Goal: Complete application form

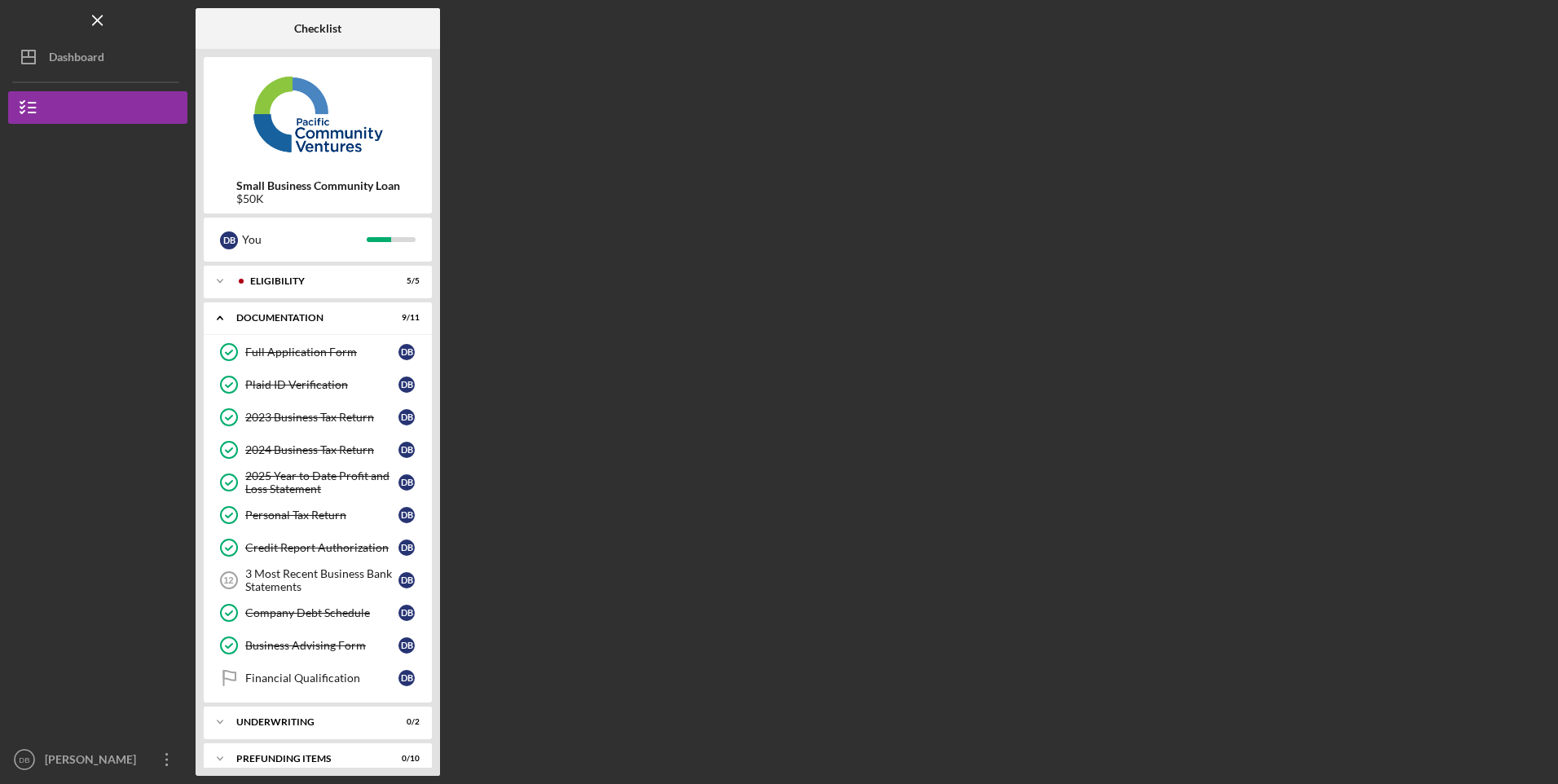
click at [309, 618] on div "Company Debt Schedule" at bounding box center [321, 613] width 154 height 13
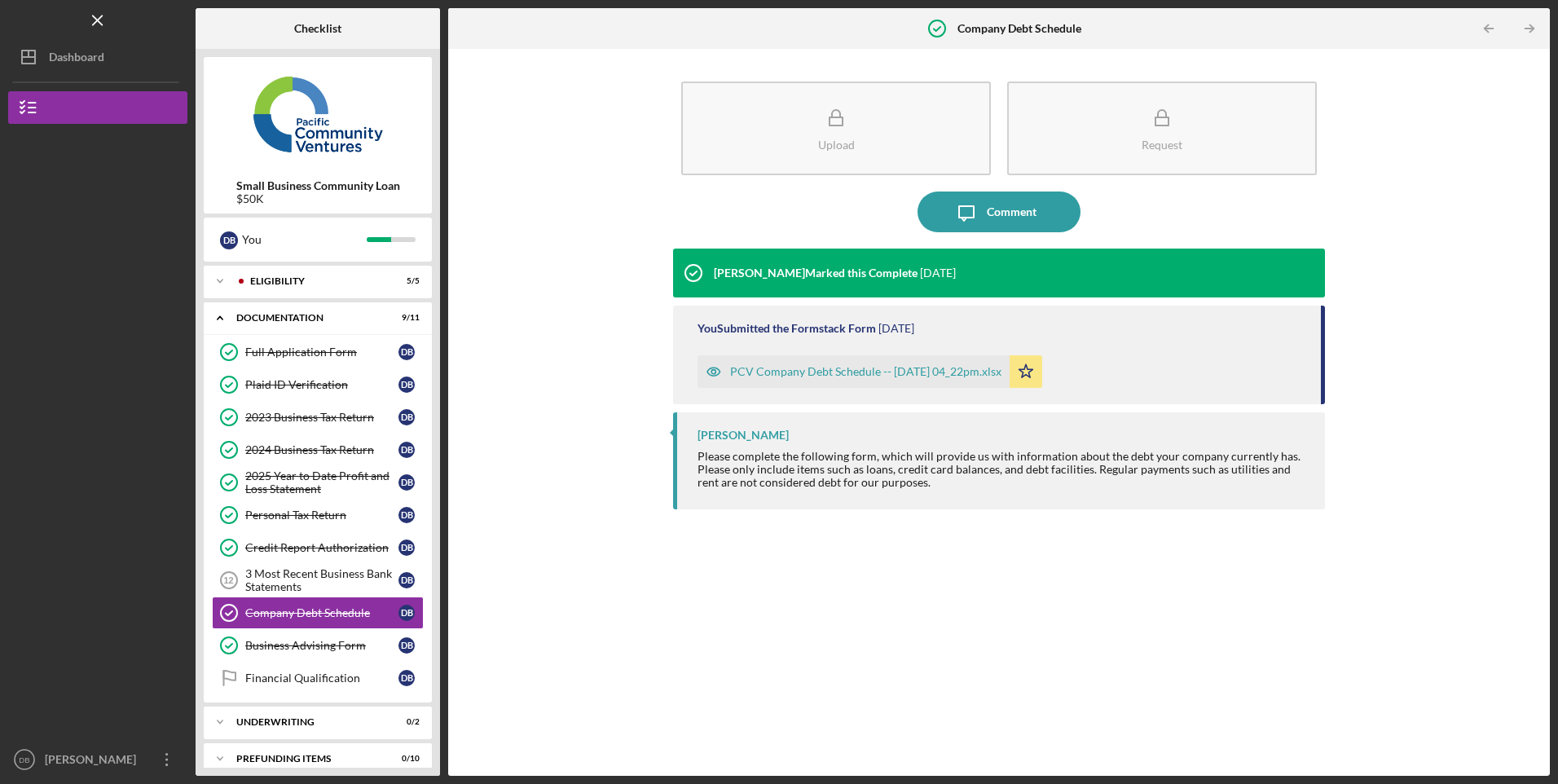
click at [872, 370] on div "PCV Company Debt Schedule -- [DATE] 04_22pm.xlsx" at bounding box center [865, 372] width 271 height 13
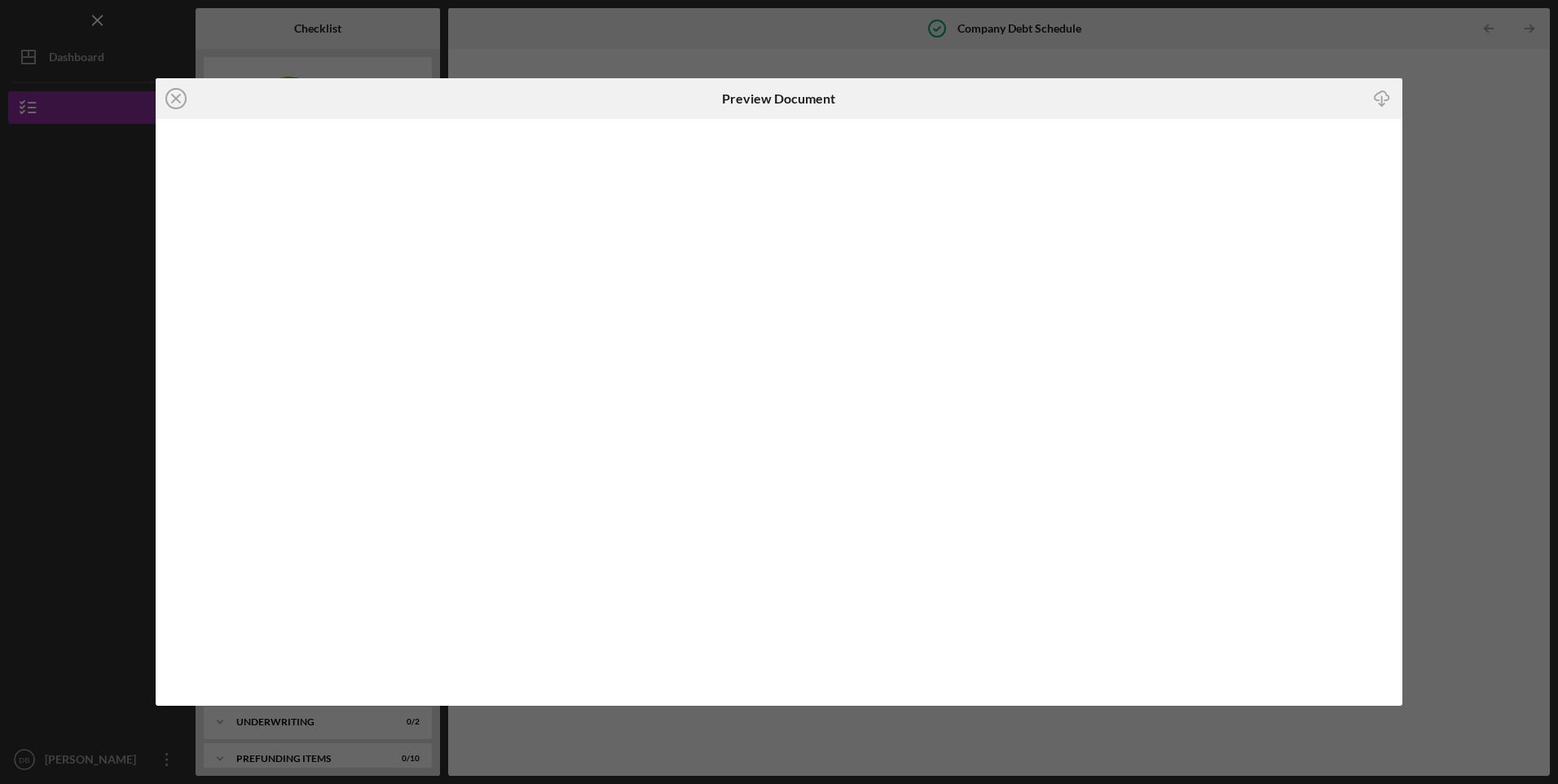
click at [172, 97] on icon "Icon/Close" at bounding box center [176, 99] width 41 height 41
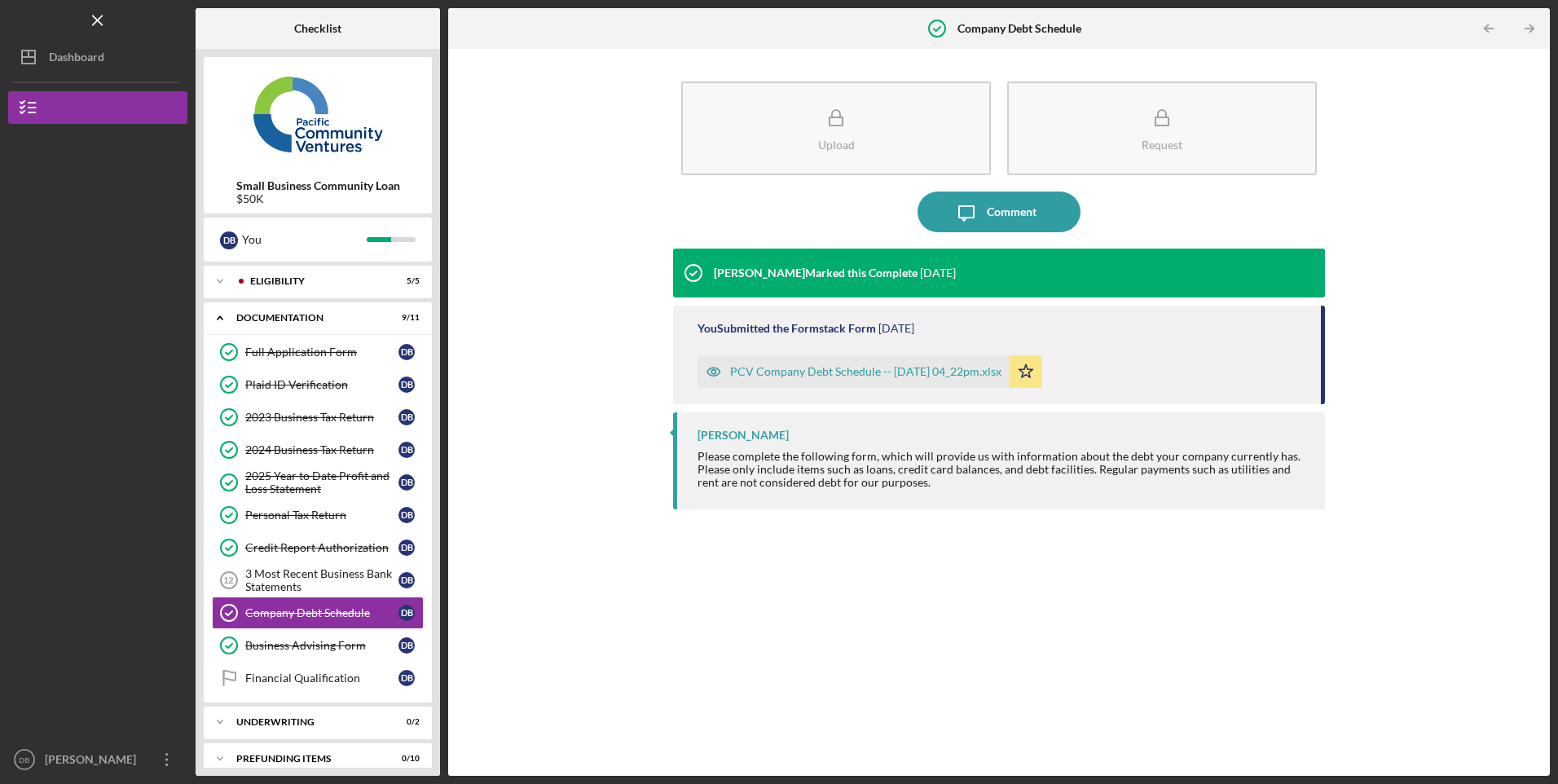
scroll to position [17, 0]
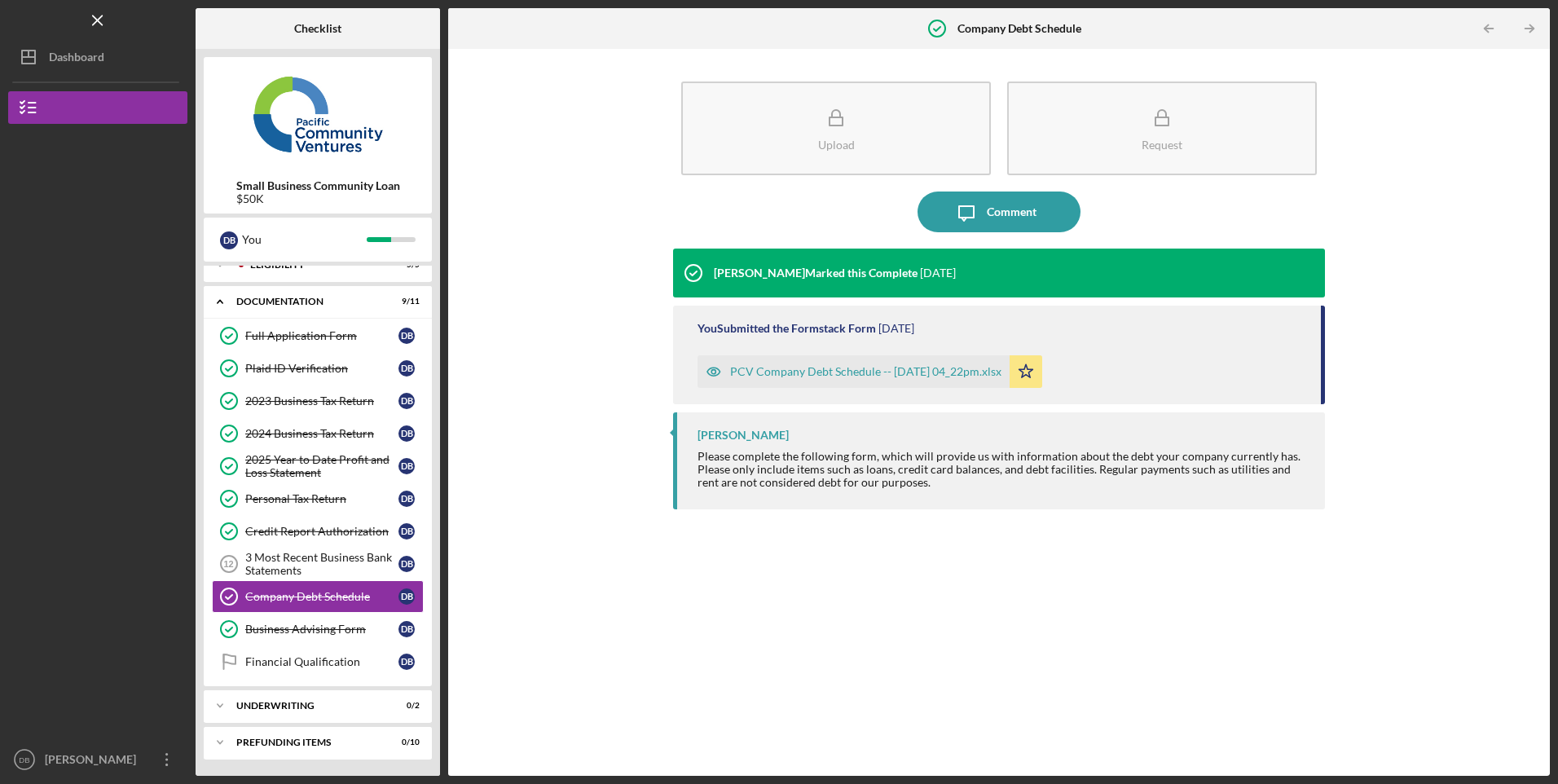
click at [839, 155] on button "Upload" at bounding box center [836, 128] width 310 height 94
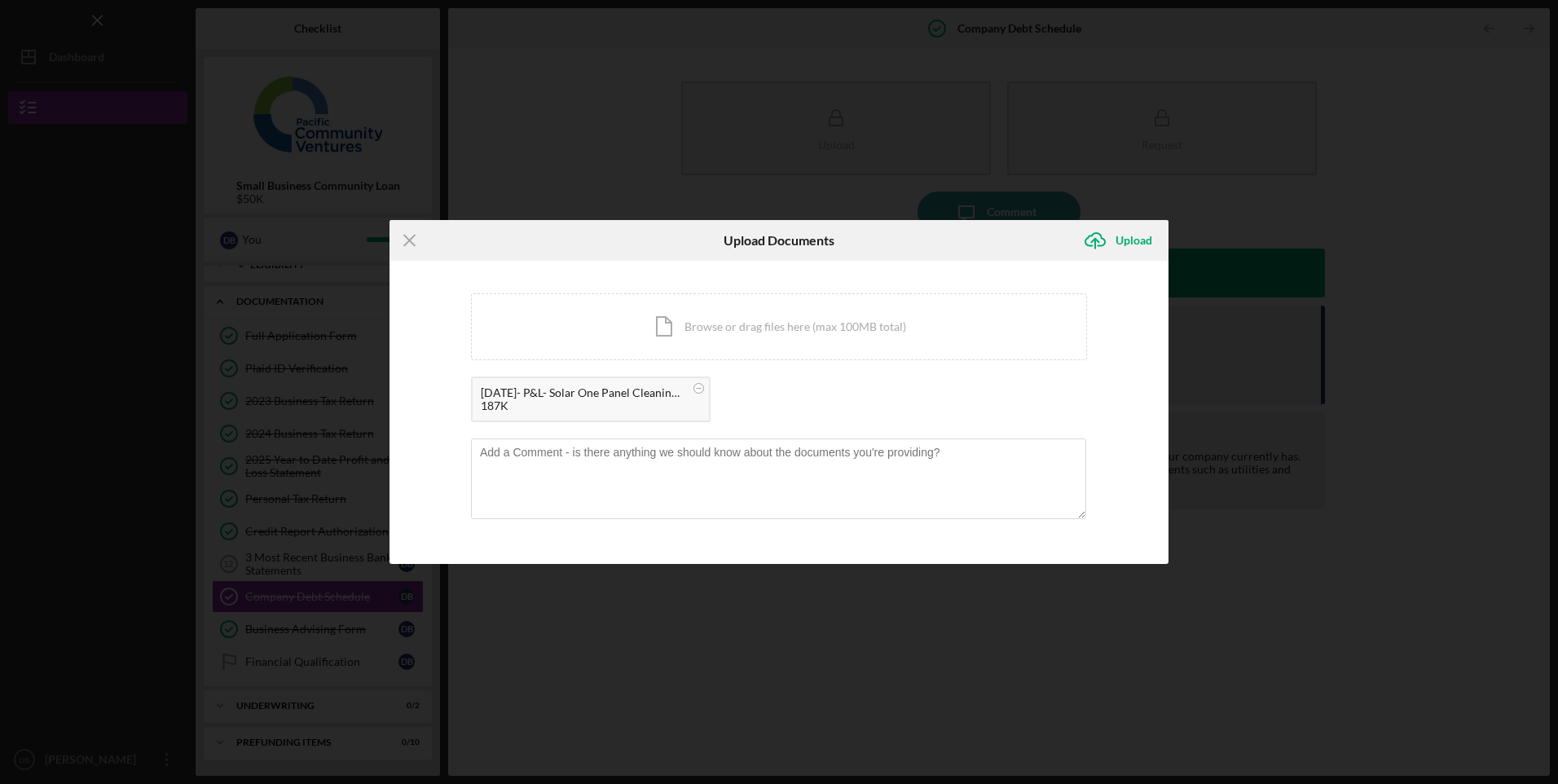
click at [665, 248] on div "Upload Documents" at bounding box center [779, 240] width 260 height 41
click at [1136, 237] on div "Upload" at bounding box center [1133, 240] width 36 height 33
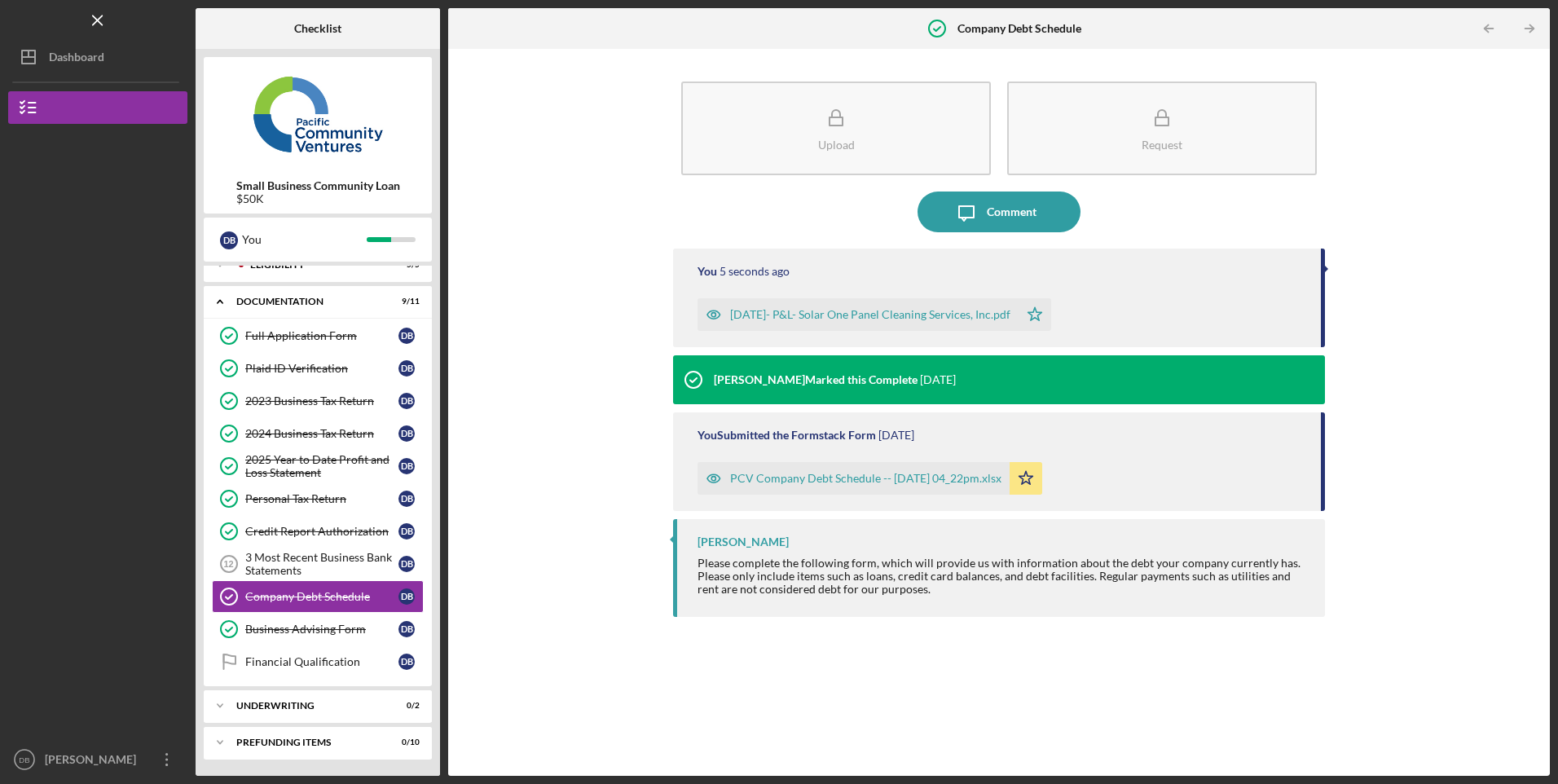
click at [834, 476] on div "PCV Company Debt Schedule -- [DATE] 04_22pm.xlsx" at bounding box center [865, 479] width 271 height 13
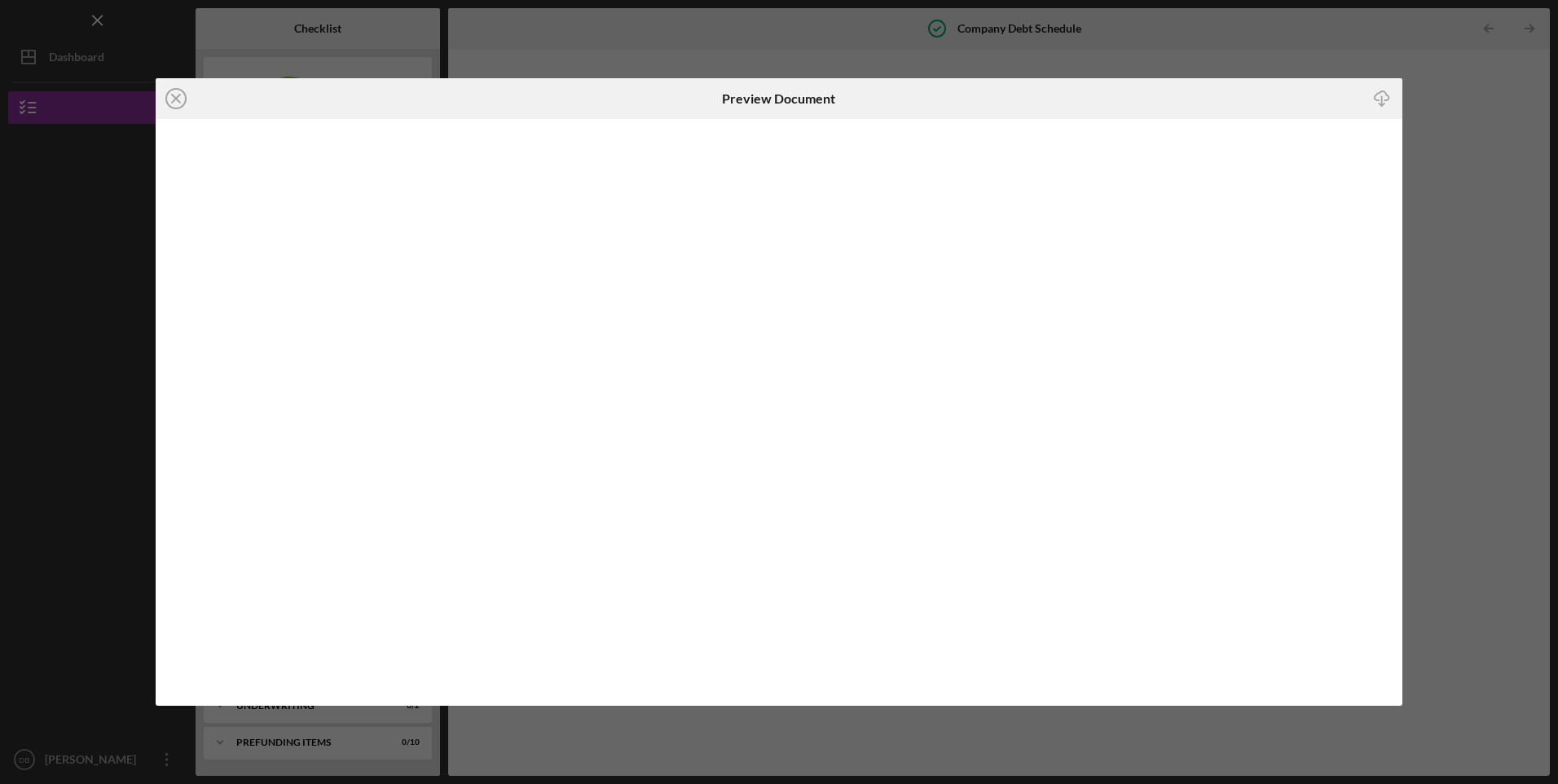
click at [173, 101] on icon "Icon/Close" at bounding box center [176, 99] width 41 height 41
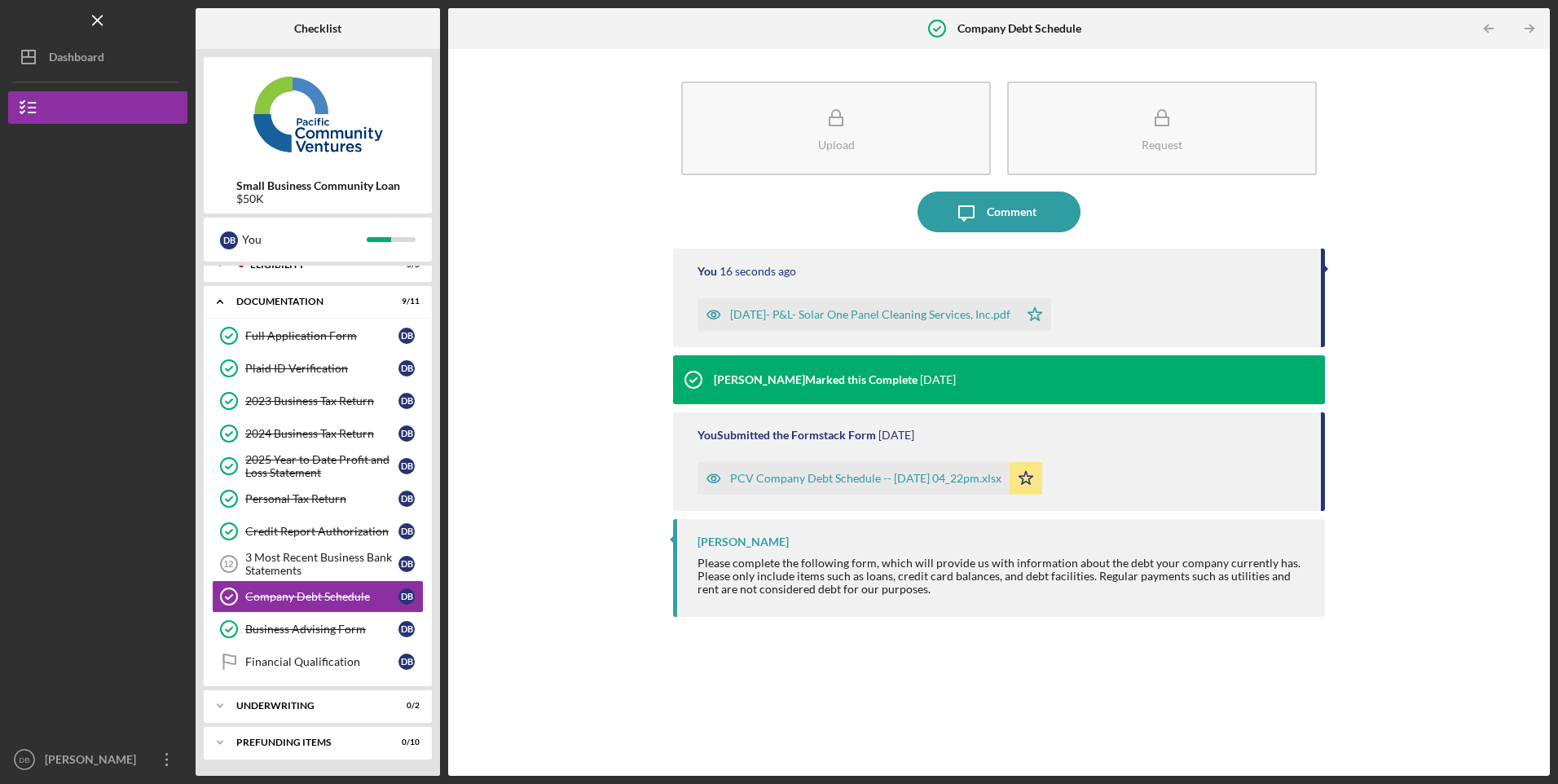
click at [292, 453] on div "2025 Year to Date Profit and Loss Statement" at bounding box center [321, 466] width 154 height 26
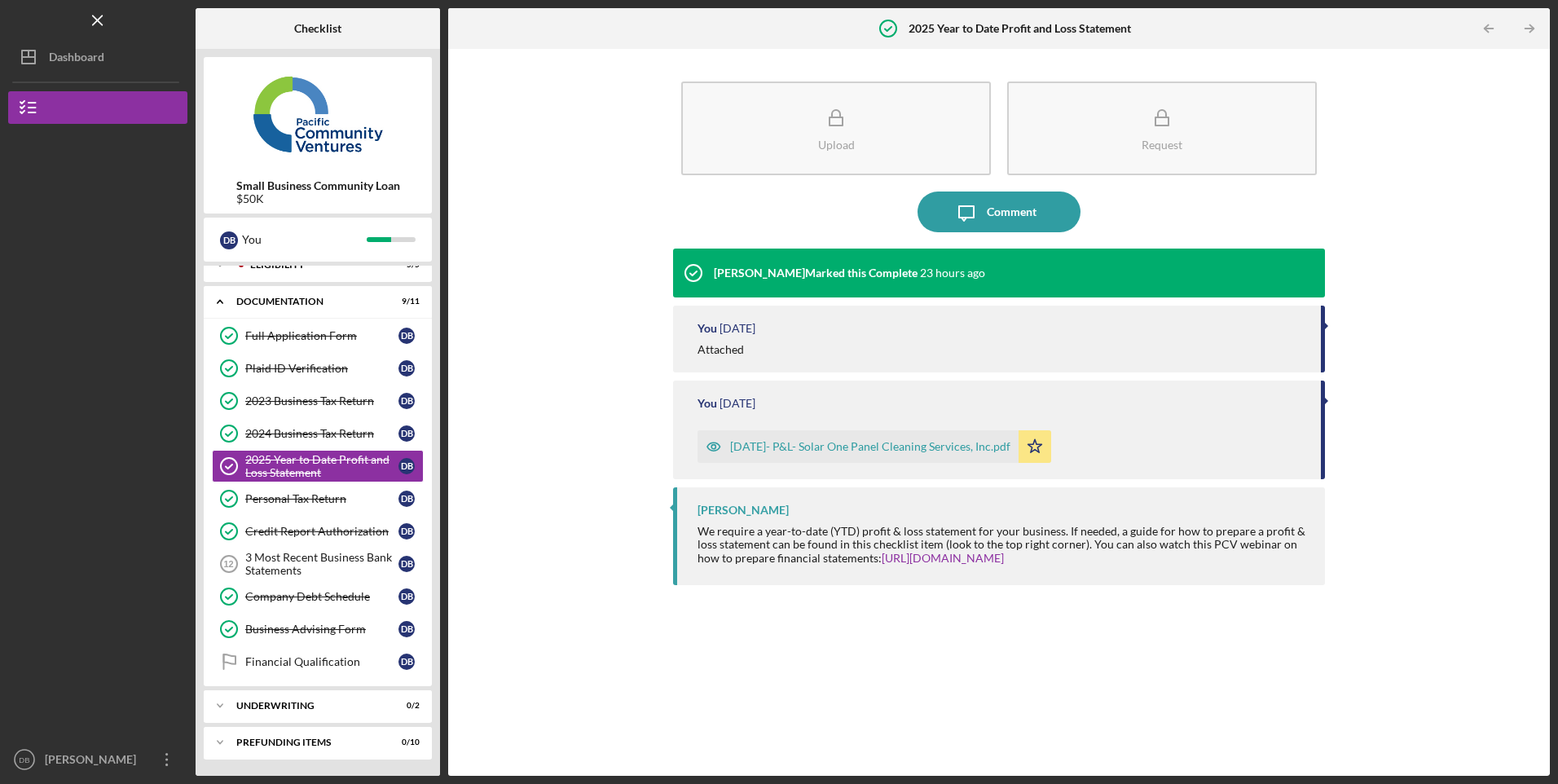
click at [302, 601] on div "Company Debt Schedule" at bounding box center [321, 597] width 154 height 13
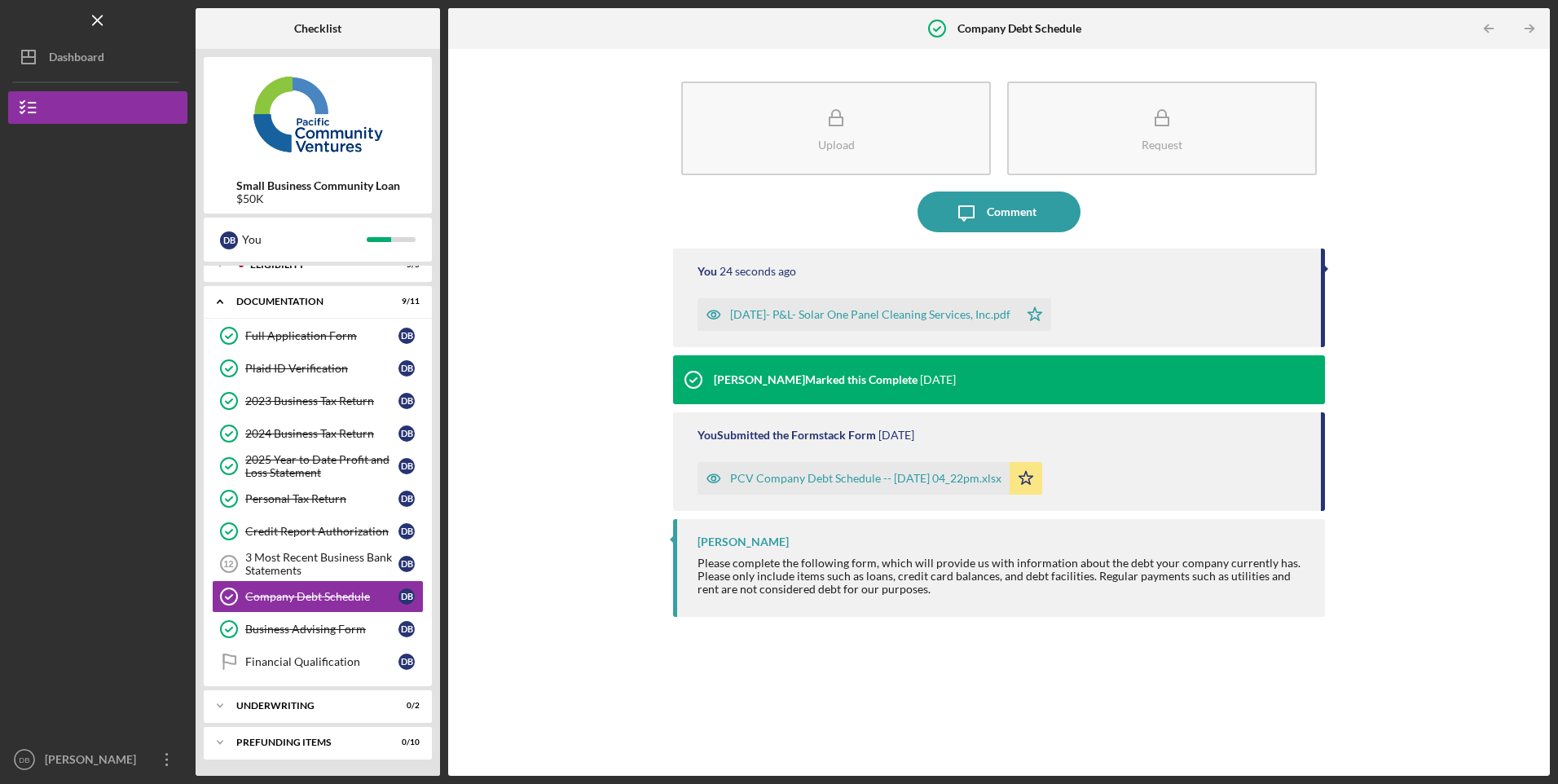
drag, startPoint x: 882, startPoint y: 317, endPoint x: 531, endPoint y: 427, distance: 367.8
click at [531, 427] on div "Upload Request Icon/Message Comment You 24 seconds ago [DATE]- P&L- Solar One P…" at bounding box center [999, 412] width 1086 height 710
click at [99, 749] on div "[PERSON_NAME]" at bounding box center [94, 761] width 106 height 36
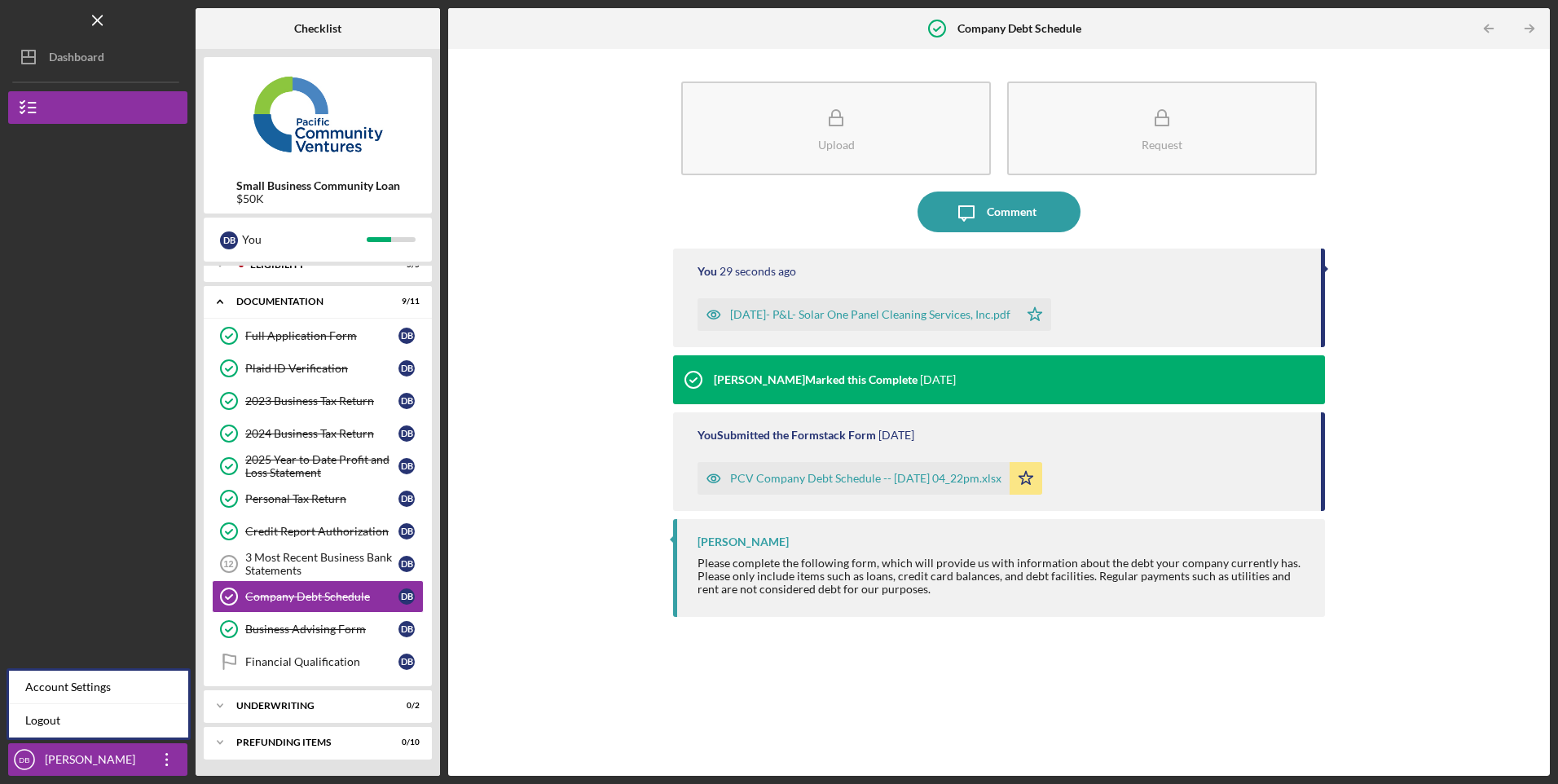
click at [59, 724] on link "Logout" at bounding box center [99, 721] width 180 height 34
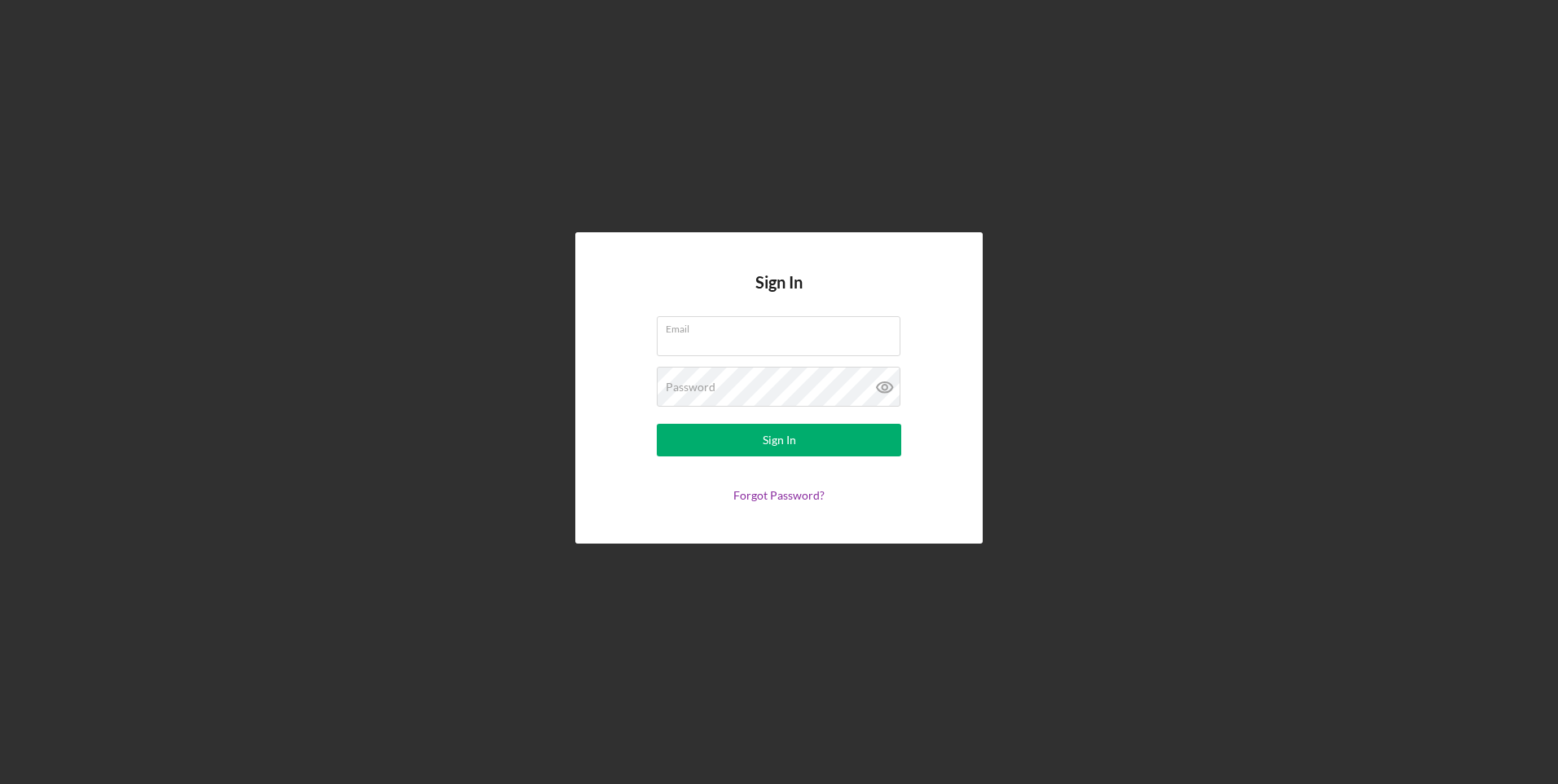
type input "[EMAIL_ADDRESS][DOMAIN_NAME]"
click at [30, 270] on div "Sign In Email [EMAIL_ADDRESS][DOMAIN_NAME] Password Sign In Forgot Password?" at bounding box center [779, 387] width 1542 height 776
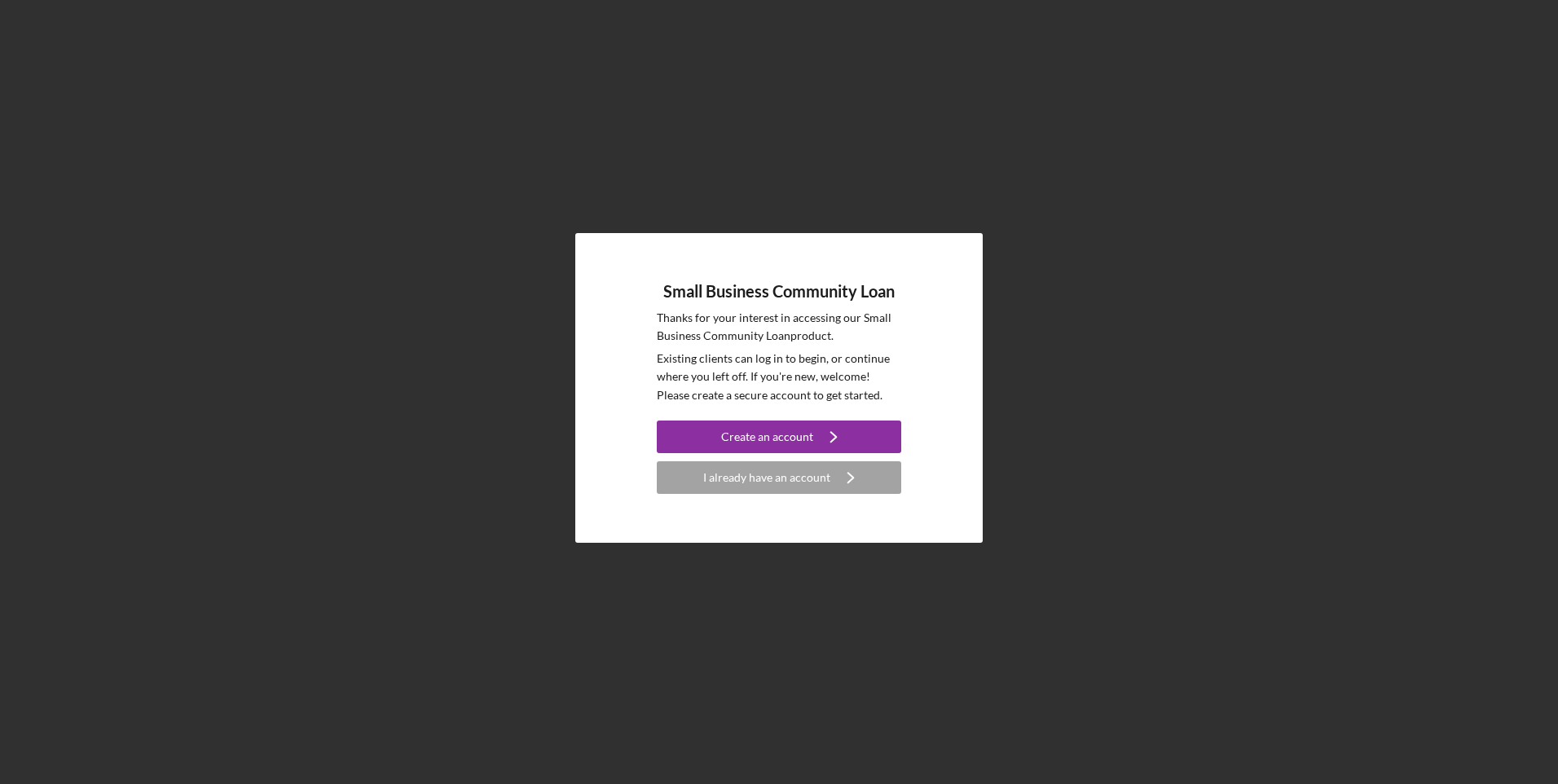
click at [779, 478] on div "I already have an account" at bounding box center [766, 477] width 128 height 33
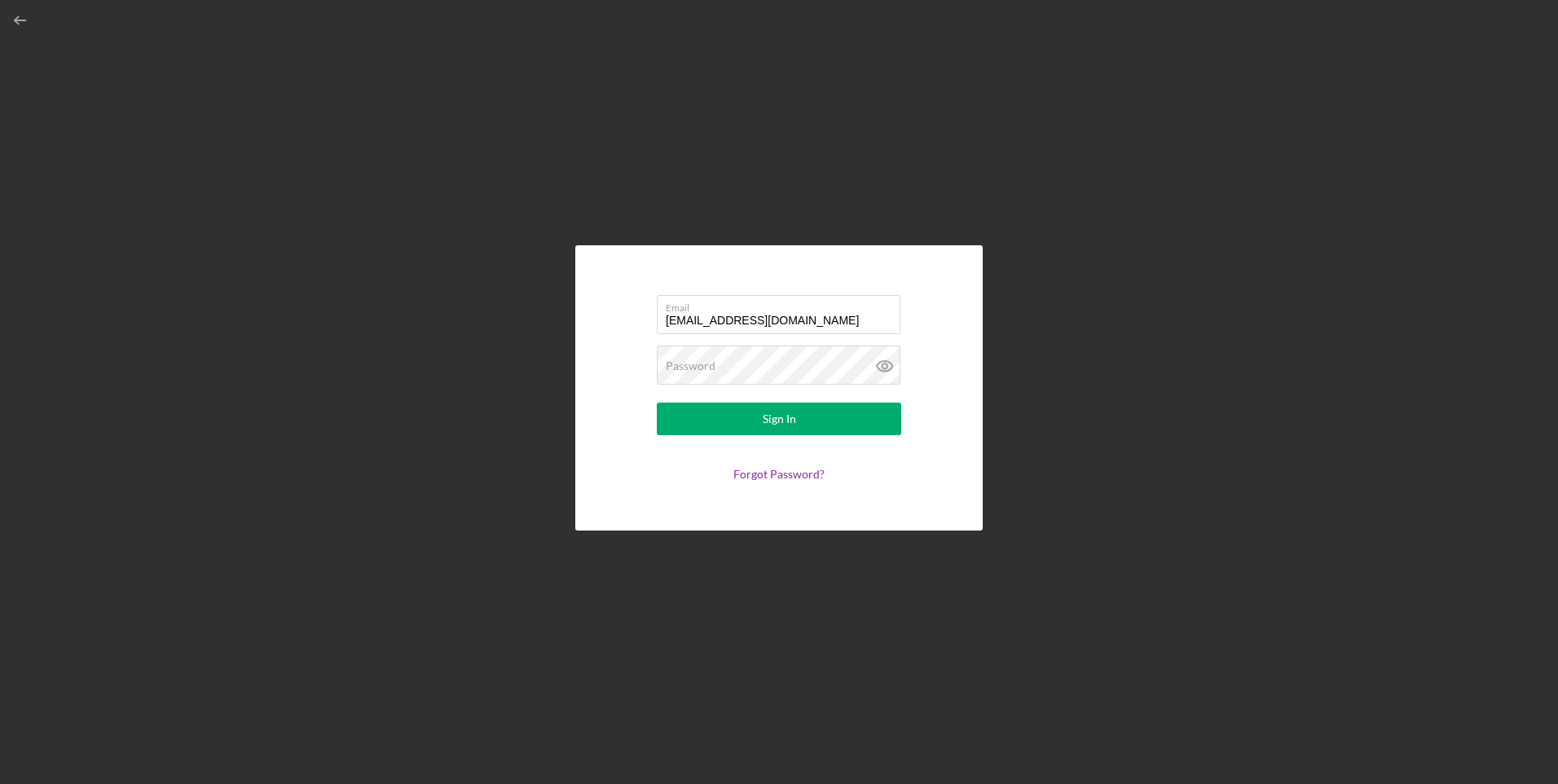
click at [731, 317] on input "[EMAIL_ADDRESS][DOMAIN_NAME]" at bounding box center [779, 315] width 244 height 39
type input "nateantwine82@gmail.com"
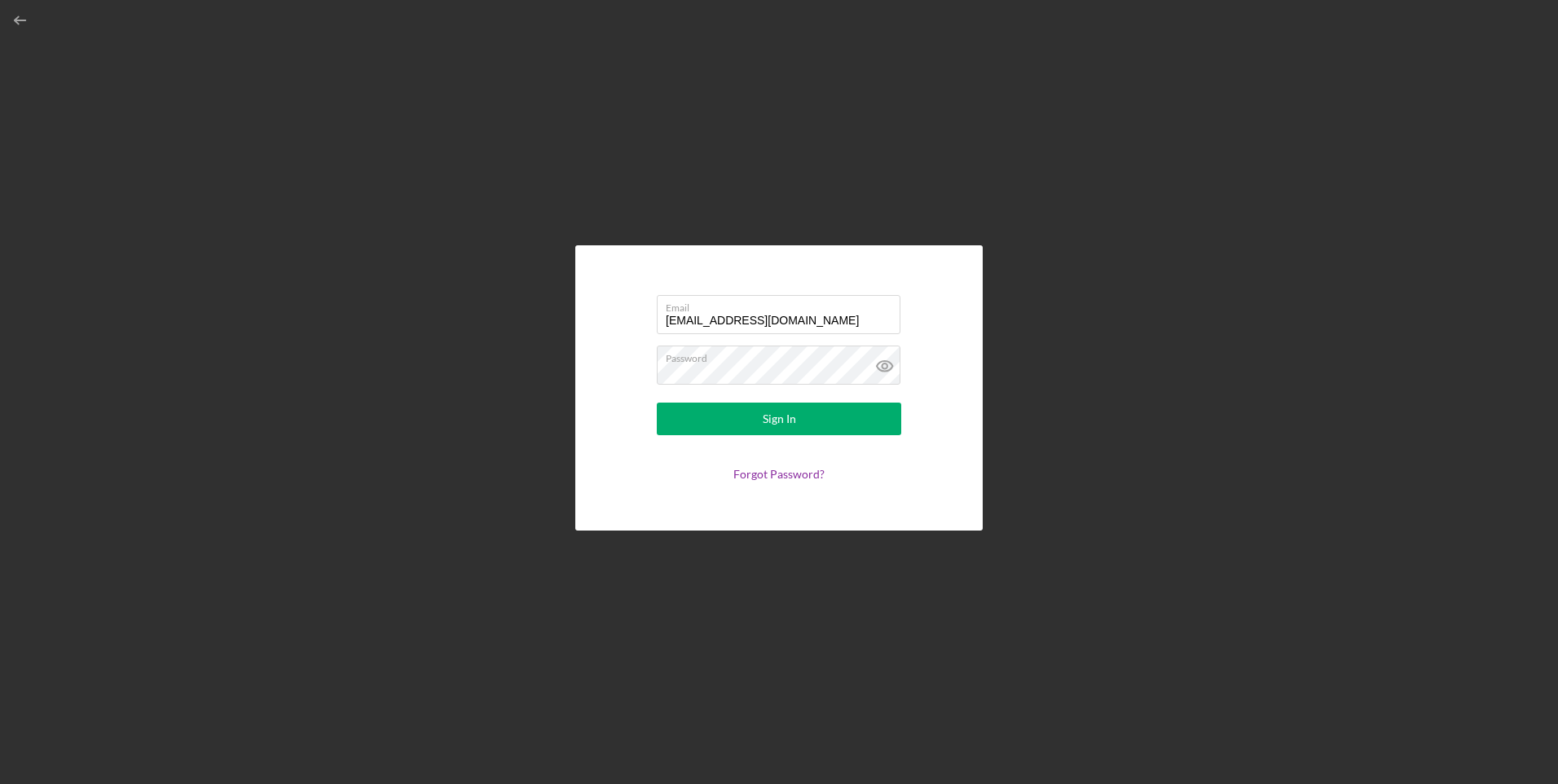
click at [770, 405] on div "Sign In" at bounding box center [779, 418] width 34 height 33
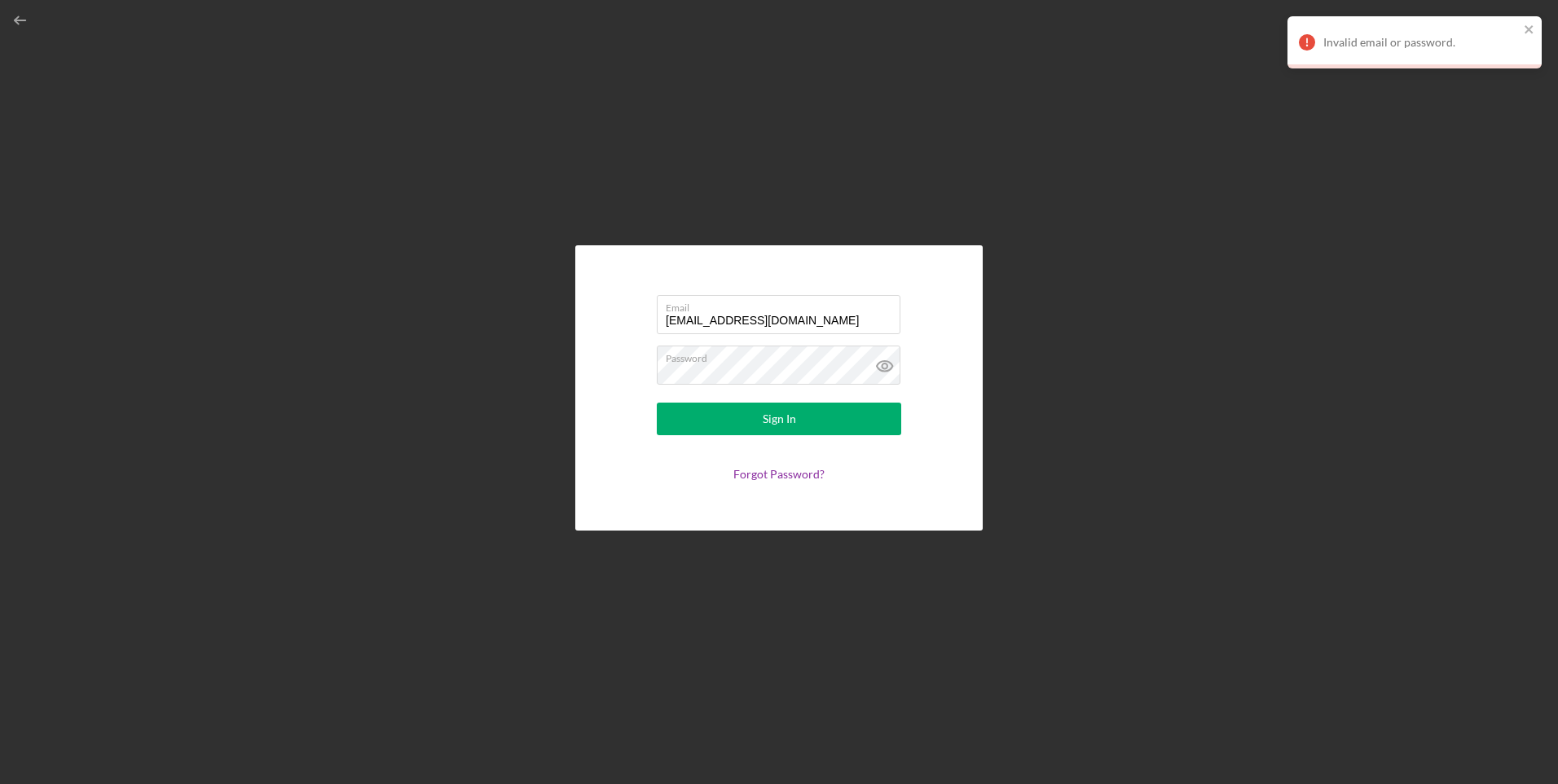
click at [759, 420] on button "Sign In" at bounding box center [779, 418] width 245 height 33
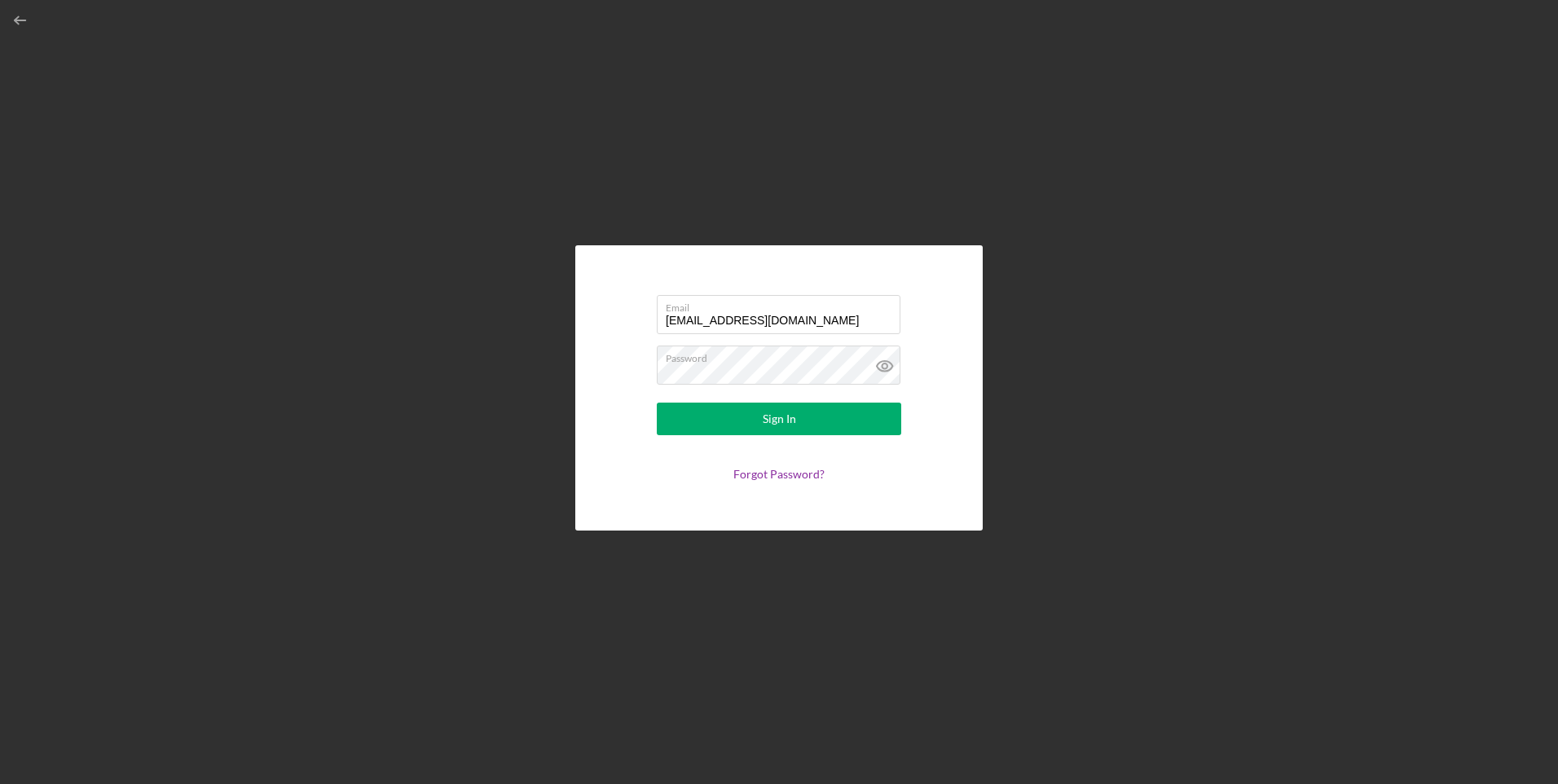
click at [1109, 96] on div "Email nateantwine82@gmail.com Password Sign In Forgot Password?" at bounding box center [779, 387] width 1542 height 776
